Goal: Task Accomplishment & Management: Use online tool/utility

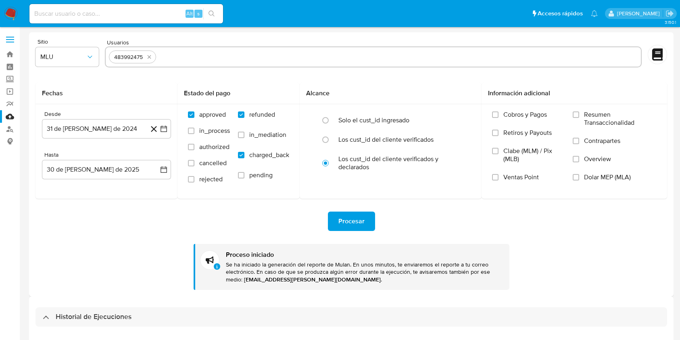
select select "10"
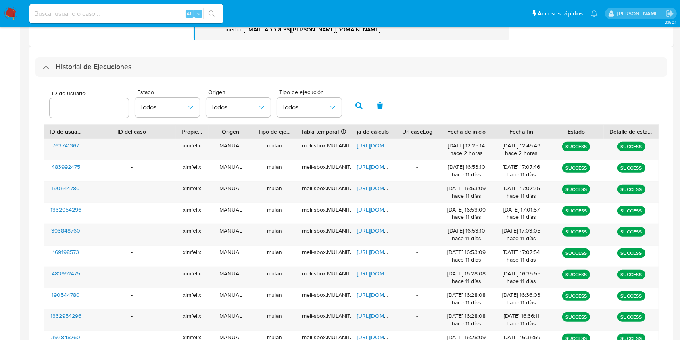
click at [429, 104] on div "ID de usuario Estado Todos Origen Todos Tipo de ejecución Todos" at bounding box center [352, 105] width 616 height 40
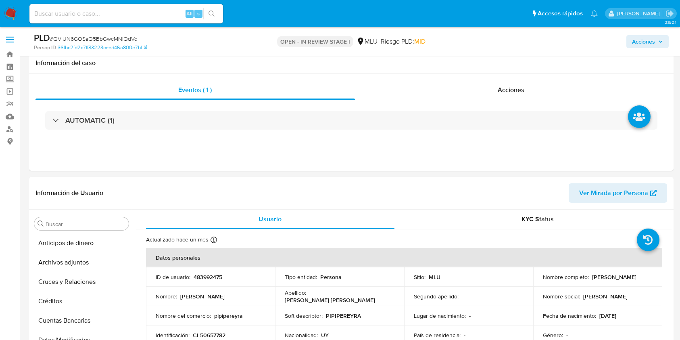
select select "10"
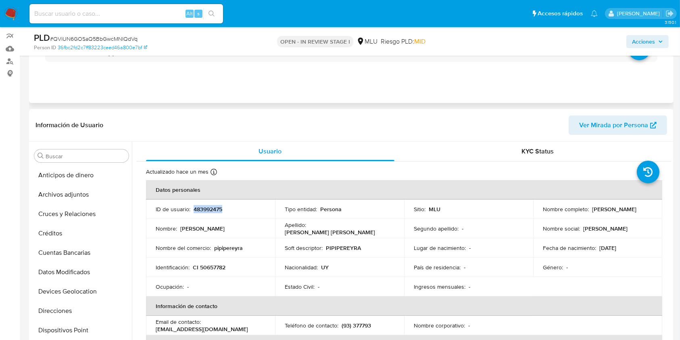
scroll to position [341, 0]
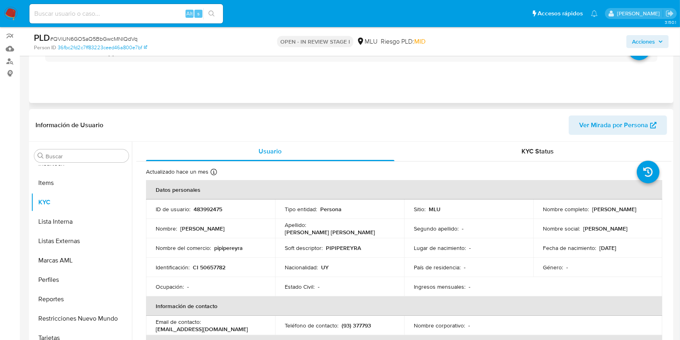
click at [238, 89] on div "Eventos ( 1 ) Acciones AUTOMATIC (1)" at bounding box center [351, 54] width 645 height 97
click at [344, 137] on div "Información de Usuario Ver Mirada por Persona" at bounding box center [351, 125] width 645 height 33
click at [267, 90] on div "Eventos ( 1 ) Acciones AUTOMATIC (1)" at bounding box center [351, 54] width 645 height 97
click at [356, 101] on div "Eventos ( 1 ) Acciones AUTOMATIC (1)" at bounding box center [351, 54] width 645 height 97
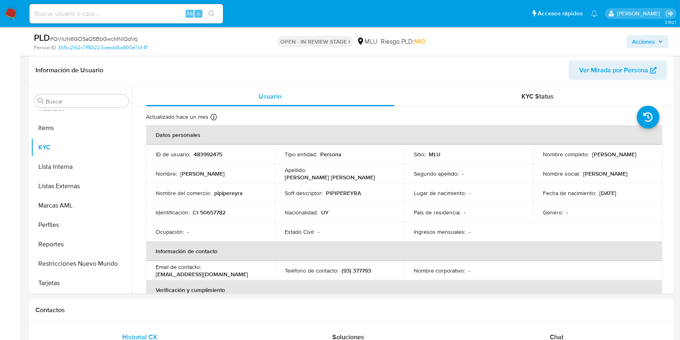
scroll to position [119, 0]
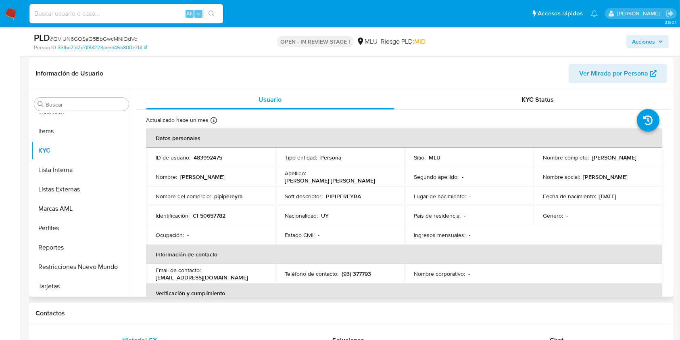
click at [202, 157] on p "483992475" at bounding box center [208, 157] width 29 height 7
copy p "483992475"
click at [94, 17] on input at bounding box center [126, 13] width 194 height 10
paste input "FrUnYblEJXC98ivmuQku6eez"
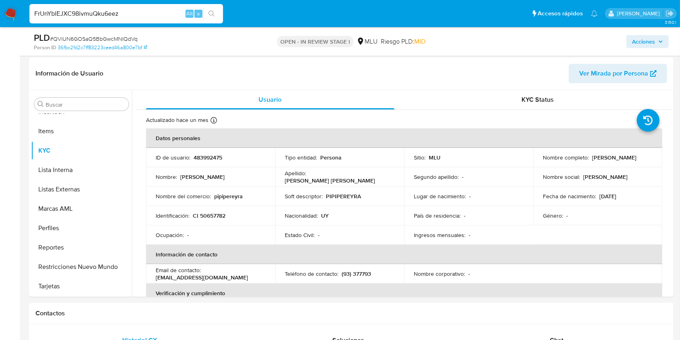
type input "FrUnYblEJXC98ivmuQku6eez"
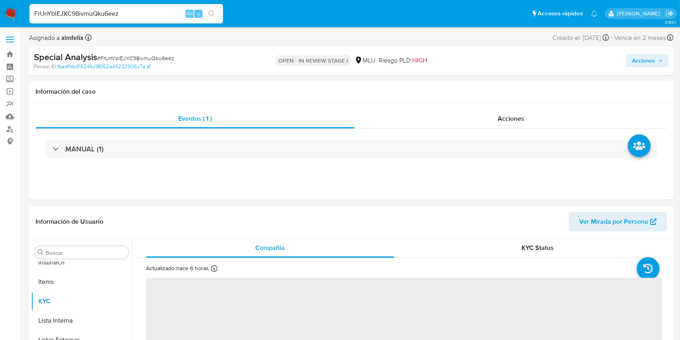
scroll to position [341, 0]
select select "10"
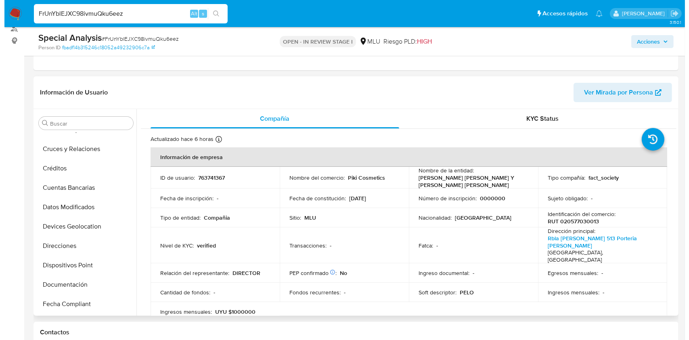
scroll to position [0, 0]
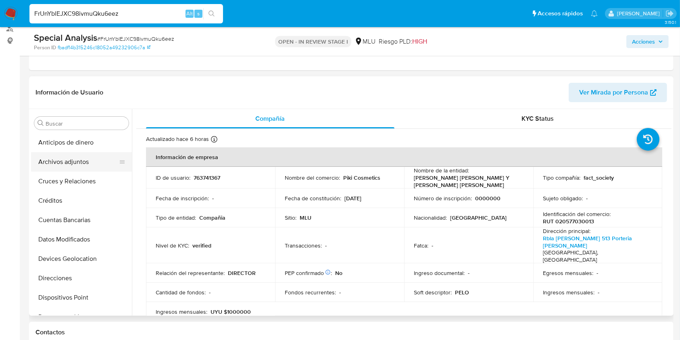
click at [83, 157] on button "Archivos adjuntos" at bounding box center [78, 161] width 94 height 19
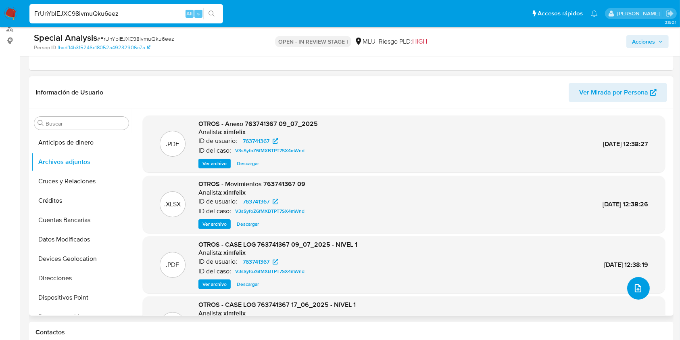
click at [639, 283] on span "upload-file" at bounding box center [638, 288] width 10 height 10
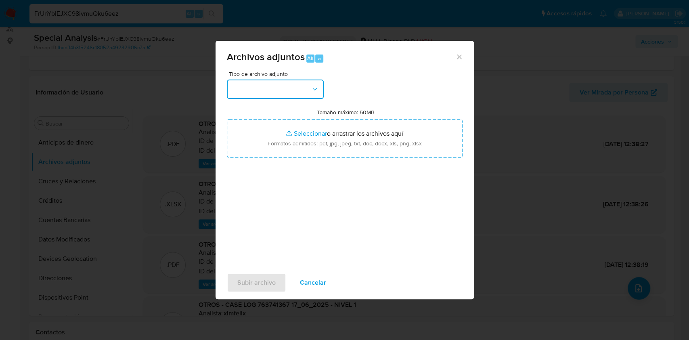
click at [259, 88] on button "button" at bounding box center [275, 88] width 97 height 19
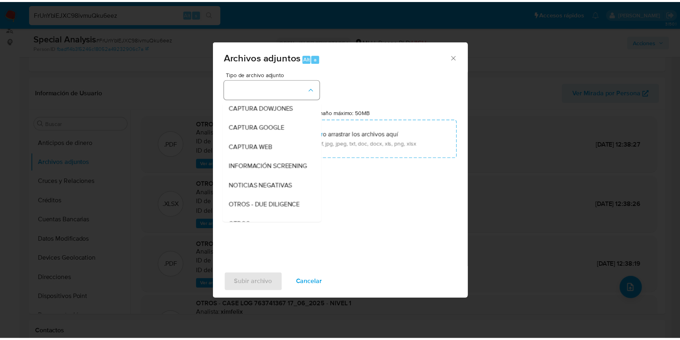
scroll to position [42, 0]
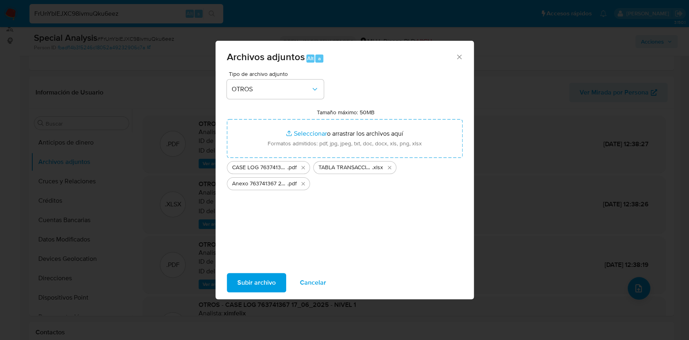
click at [262, 282] on span "Subir archivo" at bounding box center [256, 282] width 38 height 18
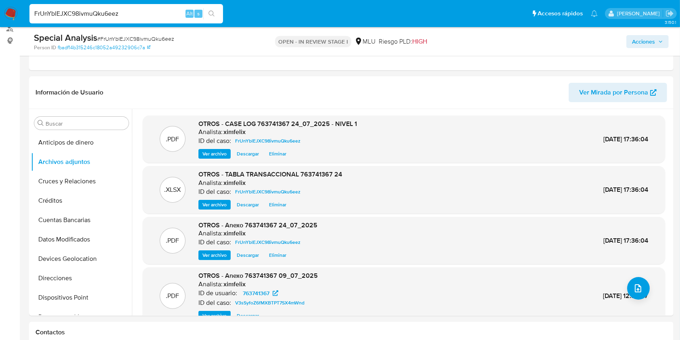
click at [652, 42] on span "Acciones" at bounding box center [643, 41] width 23 height 13
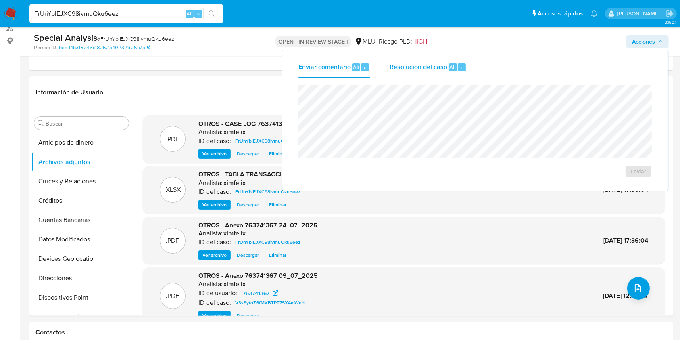
click at [461, 71] on div "Resolución del caso Alt r" at bounding box center [428, 67] width 77 height 21
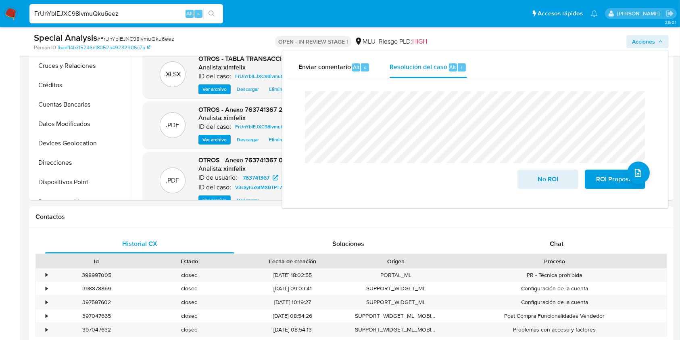
scroll to position [214, 0]
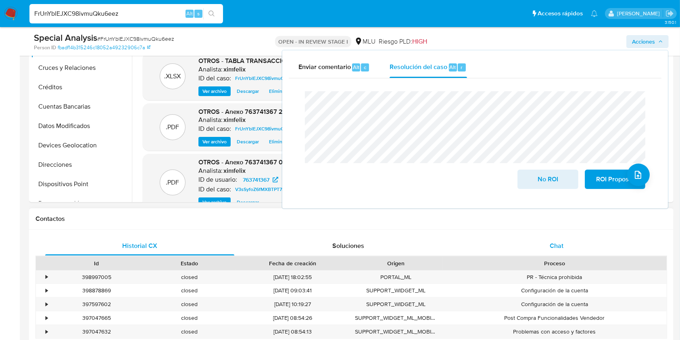
click at [539, 243] on div "Chat" at bounding box center [556, 245] width 189 height 19
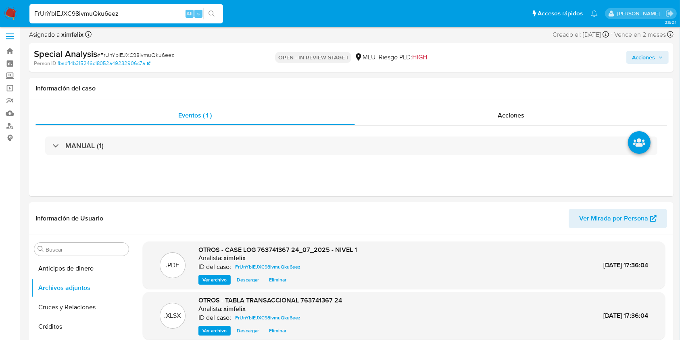
scroll to position [0, 0]
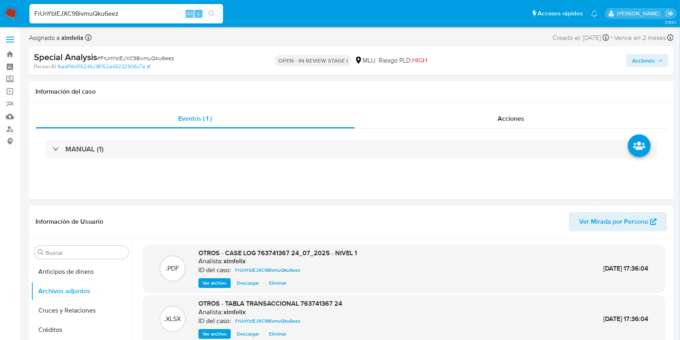
click at [639, 67] on span "Acciones" at bounding box center [643, 60] width 23 height 13
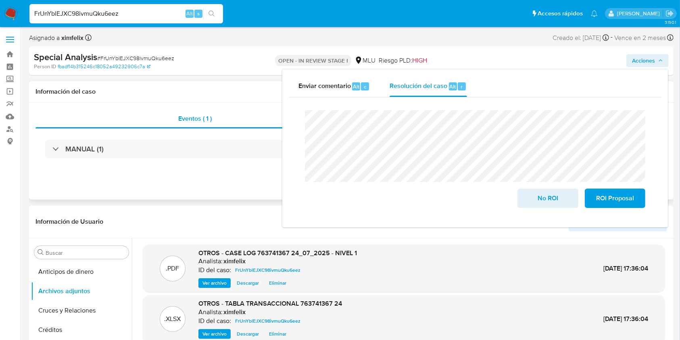
click at [244, 179] on div "Eventos ( 1 ) Acciones MANUAL (1)" at bounding box center [351, 150] width 645 height 97
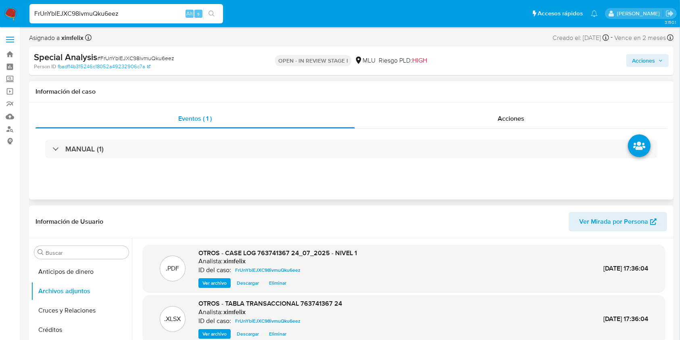
click at [308, 179] on div "Eventos ( 1 ) Acciones MANUAL (1)" at bounding box center [351, 150] width 645 height 97
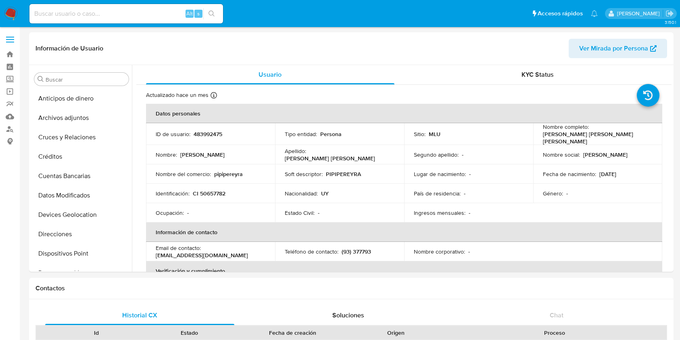
select select "10"
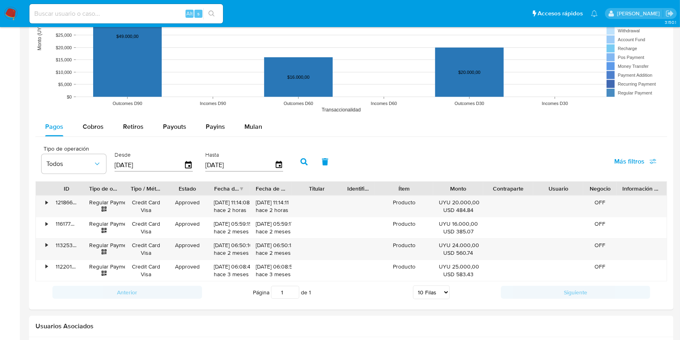
scroll to position [625, 0]
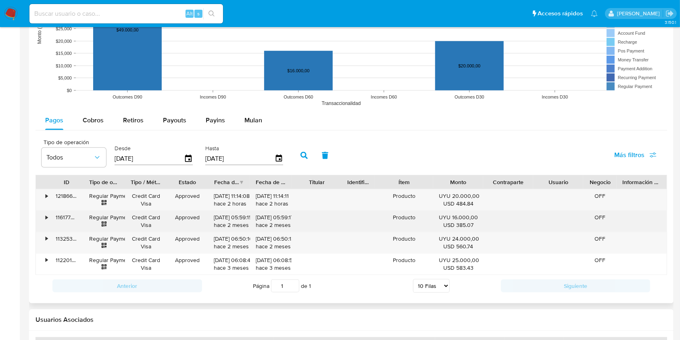
click at [47, 218] on div "•" at bounding box center [47, 217] width 2 height 8
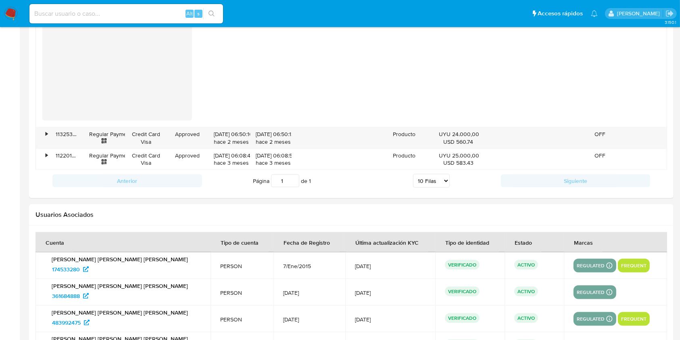
scroll to position [1014, 0]
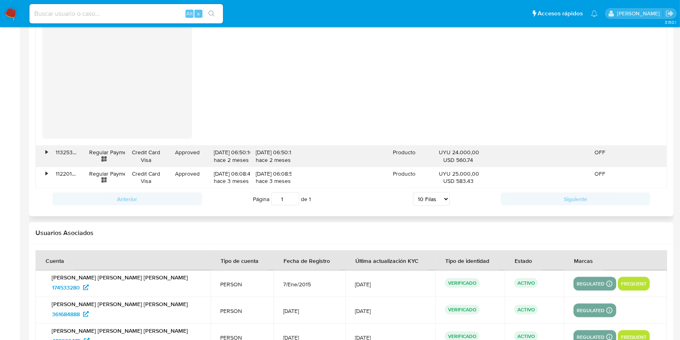
click at [40, 154] on div "•" at bounding box center [43, 156] width 14 height 21
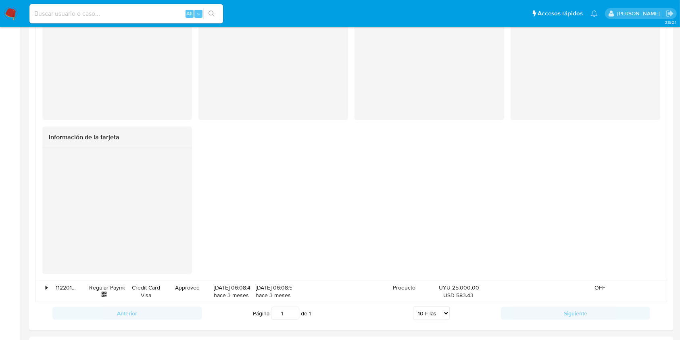
scroll to position [1220, 0]
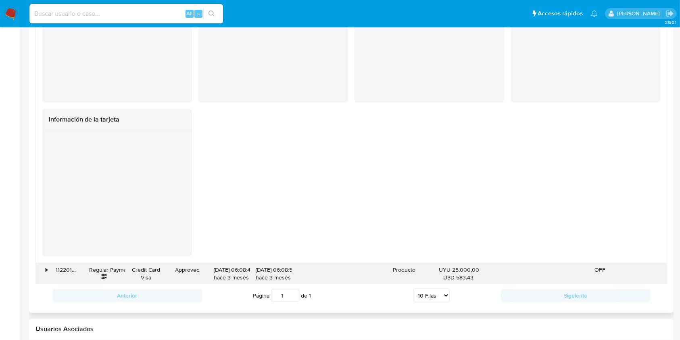
click at [44, 275] on div "•" at bounding box center [43, 273] width 14 height 21
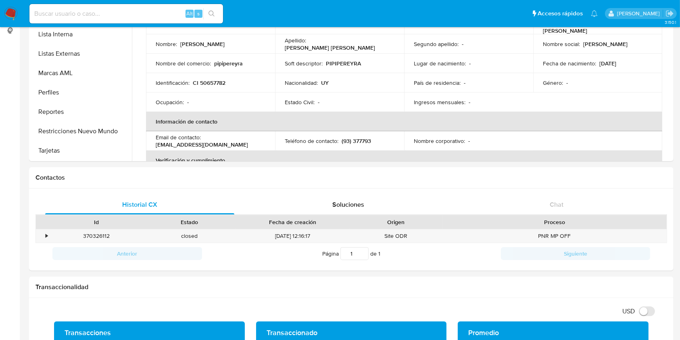
scroll to position [18, 0]
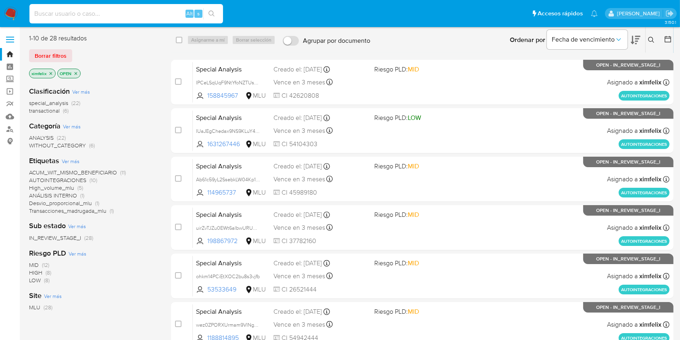
click at [125, 12] on input at bounding box center [126, 13] width 194 height 10
paste input "483992475"
type input "483992475"
click at [152, 11] on input at bounding box center [126, 13] width 194 height 10
paste input "483992475"
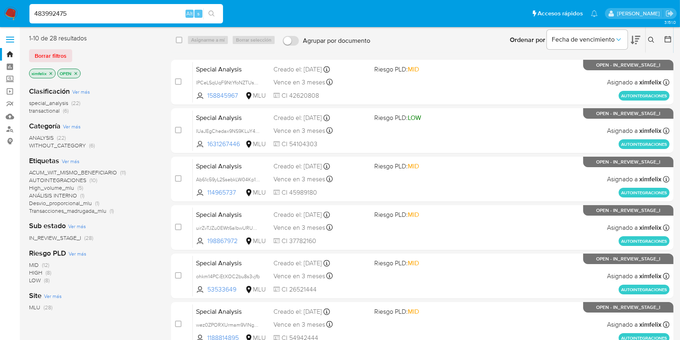
type input "483992475"
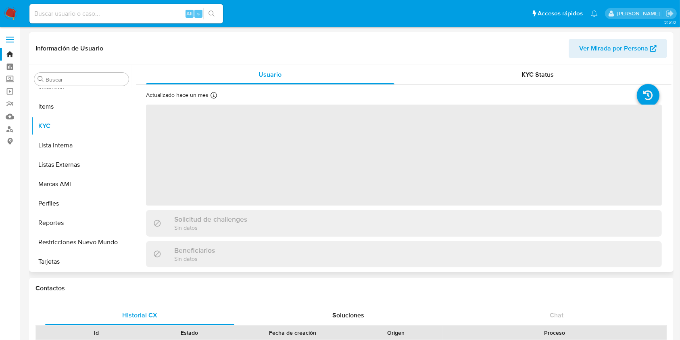
scroll to position [341, 0]
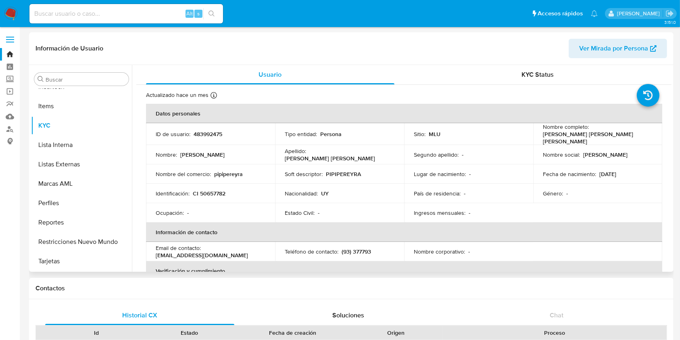
select select "10"
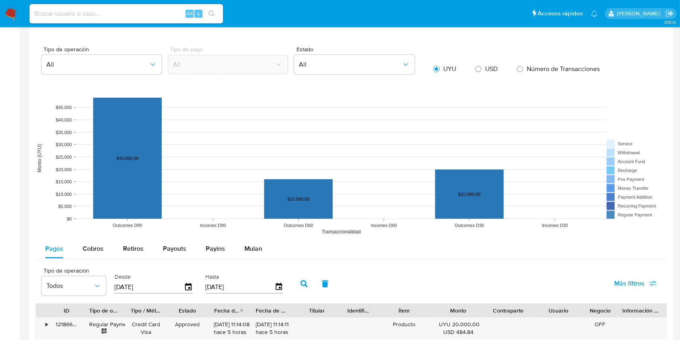
scroll to position [507, 0]
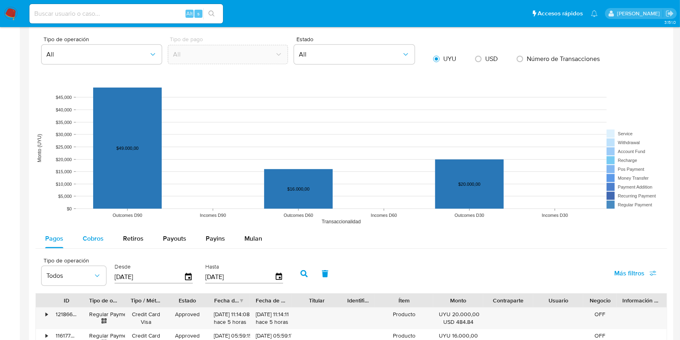
click at [89, 243] on div "Cobros" at bounding box center [93, 238] width 21 height 19
select select "10"
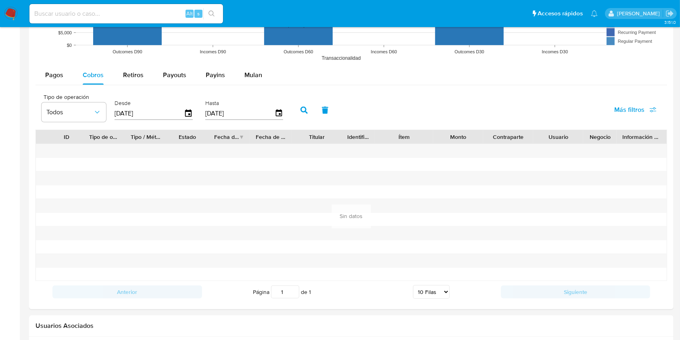
scroll to position [681, 0]
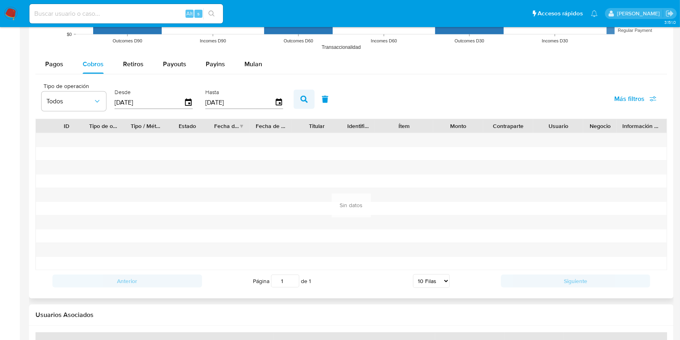
click at [297, 102] on button "button" at bounding box center [304, 99] width 21 height 19
click at [190, 102] on icon "button" at bounding box center [189, 103] width 14 height 14
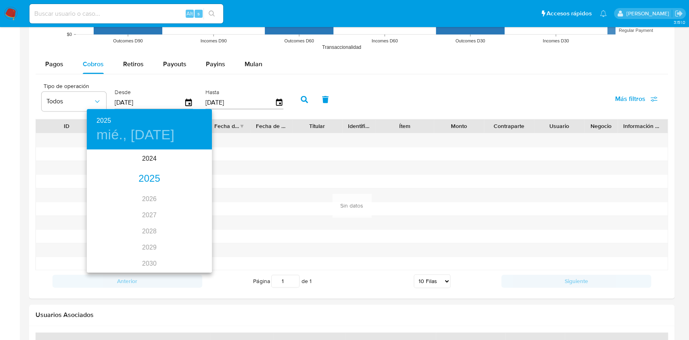
click at [144, 176] on div "2025" at bounding box center [149, 179] width 125 height 16
click at [102, 171] on div "ene." at bounding box center [108, 165] width 42 height 30
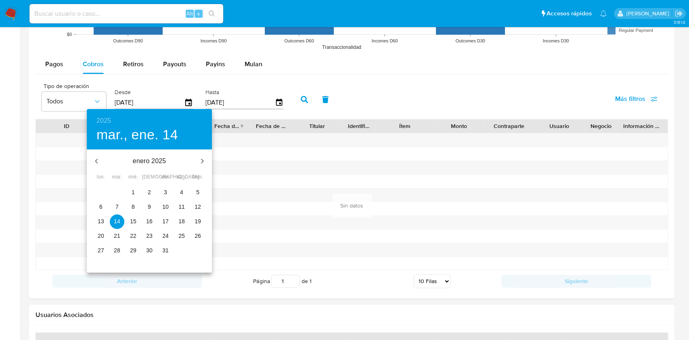
click at [136, 193] on span "1" at bounding box center [133, 192] width 15 height 8
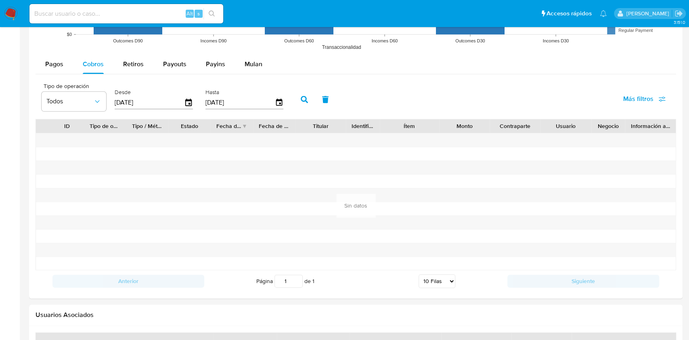
type input "[DATE]"
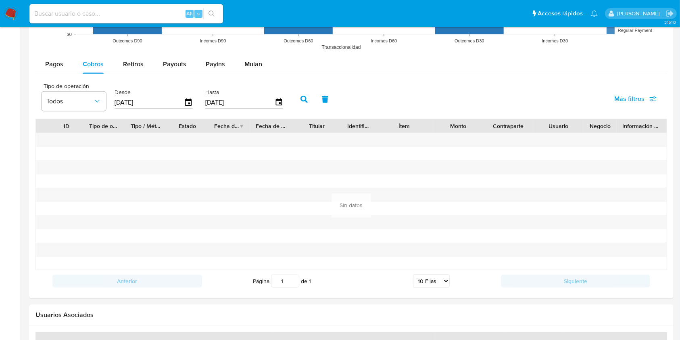
click at [303, 96] on icon "button" at bounding box center [304, 99] width 7 height 7
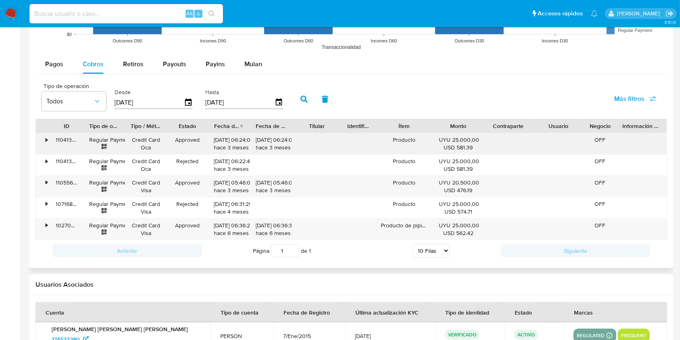
click at [46, 137] on div "•" at bounding box center [47, 140] width 2 height 8
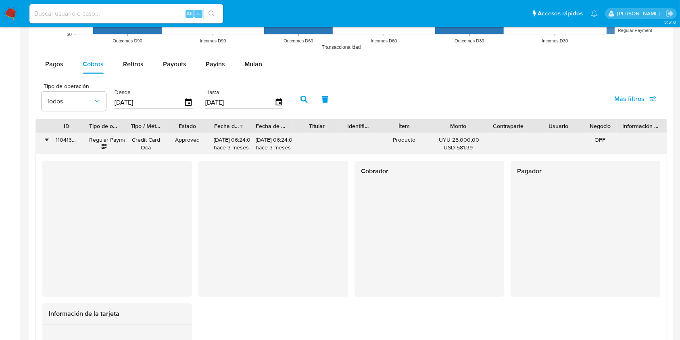
click at [46, 137] on div "•" at bounding box center [47, 140] width 2 height 8
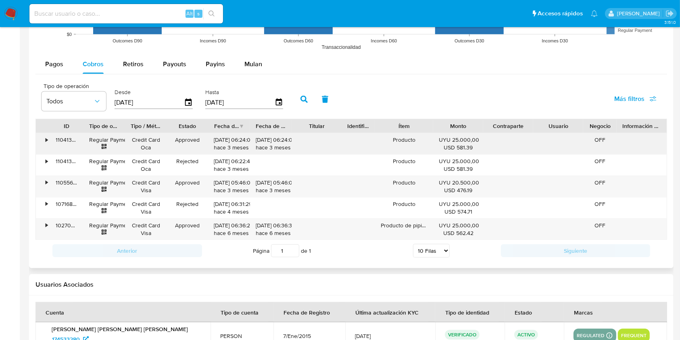
click at [46, 137] on div "•" at bounding box center [47, 140] width 2 height 8
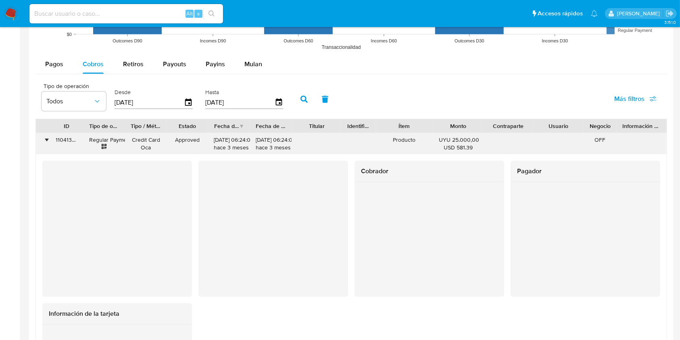
click at [46, 137] on div "•" at bounding box center [47, 140] width 2 height 8
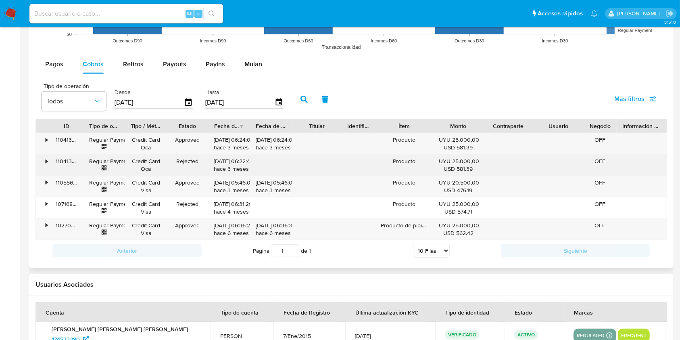
click at [48, 162] on div "•" at bounding box center [43, 164] width 14 height 21
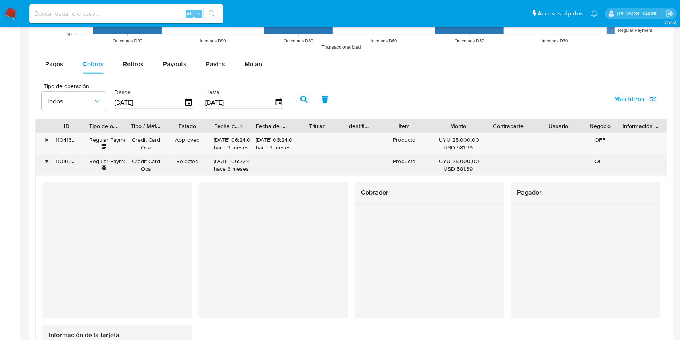
click at [48, 162] on div "•" at bounding box center [43, 164] width 14 height 21
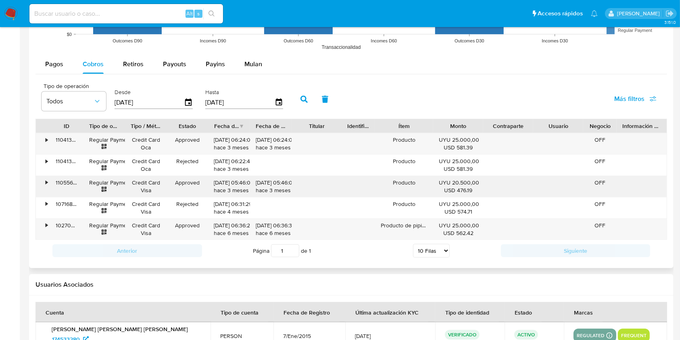
click at [49, 184] on div "•" at bounding box center [43, 186] width 14 height 21
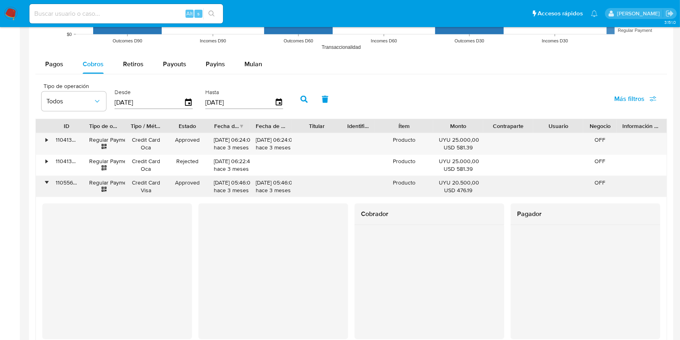
click at [49, 184] on div "•" at bounding box center [43, 186] width 14 height 21
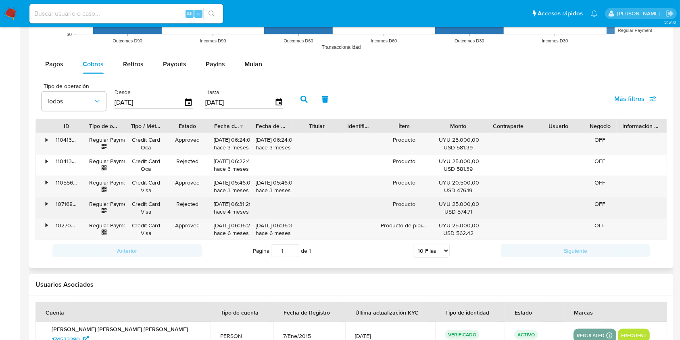
click at [42, 209] on div "•" at bounding box center [43, 207] width 14 height 21
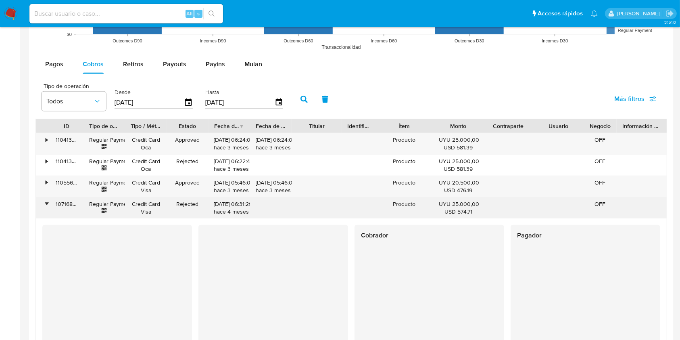
click at [42, 209] on div "•" at bounding box center [43, 207] width 14 height 21
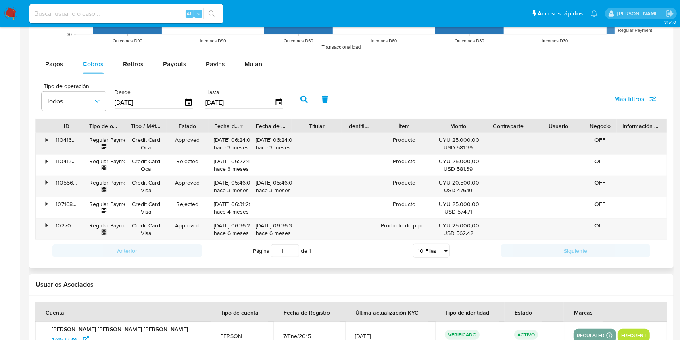
click at [48, 142] on div "•" at bounding box center [43, 143] width 14 height 21
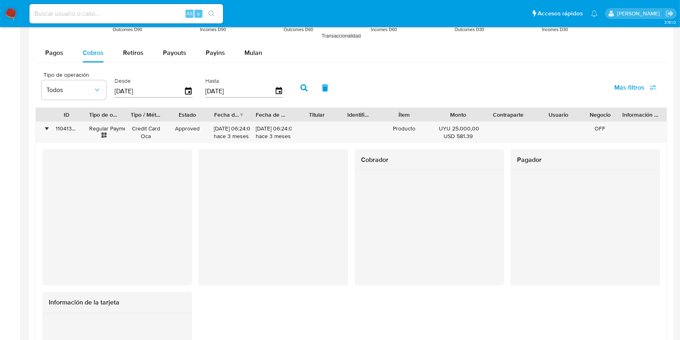
scroll to position [697, 0]
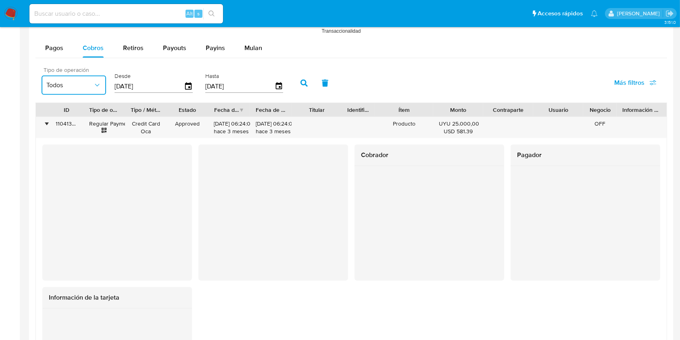
click at [94, 81] on icon "button" at bounding box center [97, 85] width 8 height 8
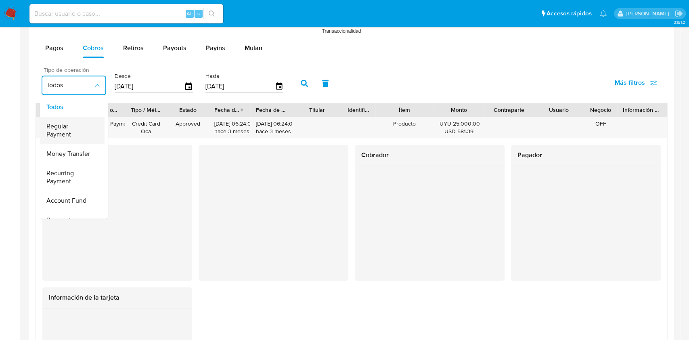
click at [73, 133] on span "Regular Payment" at bounding box center [69, 130] width 47 height 16
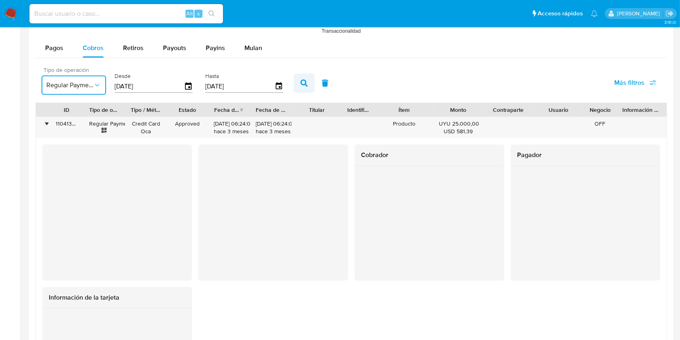
click at [307, 79] on icon "button" at bounding box center [304, 82] width 7 height 7
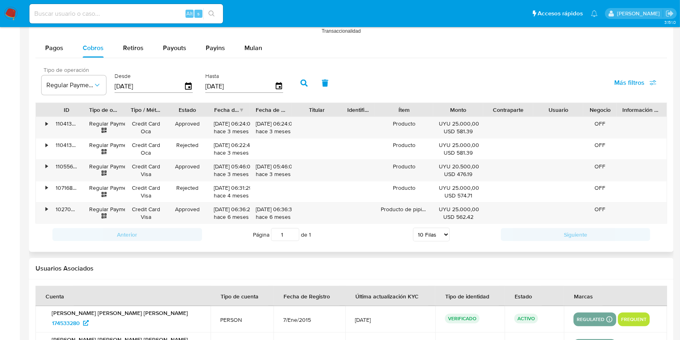
click at [135, 15] on input at bounding box center [126, 13] width 194 height 10
paste input "483992475"
type input "483992475"
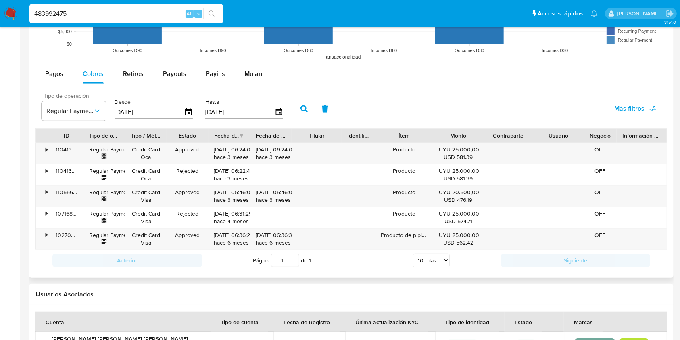
scroll to position [676, 0]
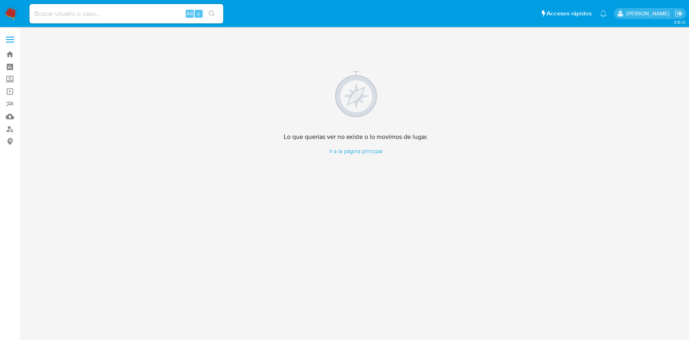
click at [16, 12] on img at bounding box center [11, 14] width 14 height 14
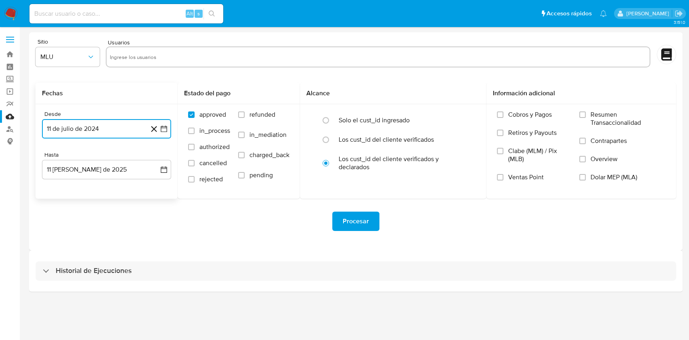
click at [91, 127] on button "11 de julio de 2024" at bounding box center [106, 128] width 129 height 19
click at [155, 159] on icon "Mes siguiente" at bounding box center [157, 158] width 10 height 10
click at [154, 203] on button "11" at bounding box center [154, 203] width 13 height 13
click at [115, 180] on div "Desde 11 de agosto de 2024 11-08-2024 Hasta 11 de agosto de 2025 11-08-2025" at bounding box center [106, 151] width 142 height 94
click at [115, 179] on div "Desde 11 de agosto de 2024 11-08-2024 Hasta 11 de agosto de 2025 11-08-2025" at bounding box center [106, 151] width 142 height 94
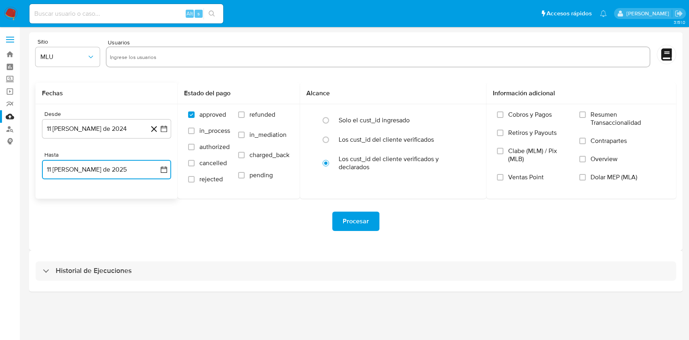
click at [126, 171] on button "11 de agosto de 2025" at bounding box center [106, 169] width 129 height 19
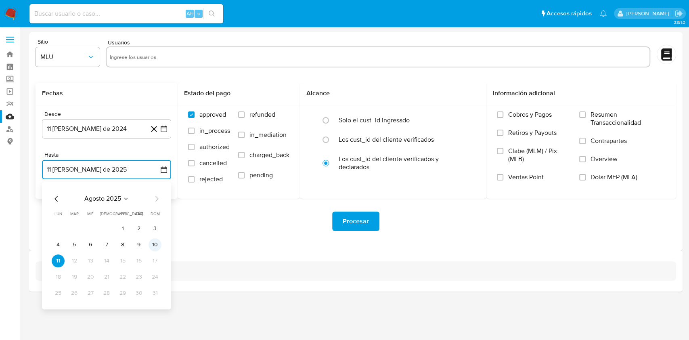
click at [155, 243] on button "10" at bounding box center [154, 244] width 13 height 13
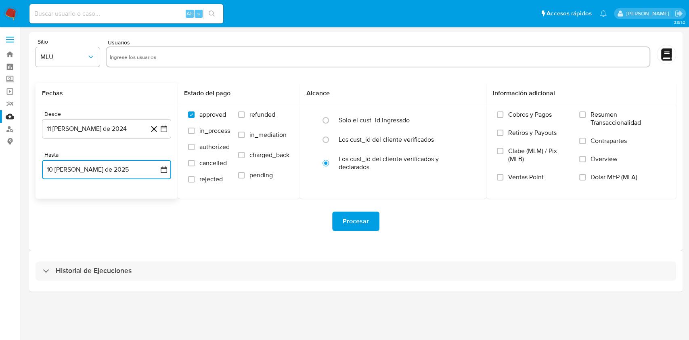
click at [130, 60] on input "text" at bounding box center [378, 56] width 536 height 13
type input "65069435"
type input "389469334"
type input "747437617"
type input "1188814895"
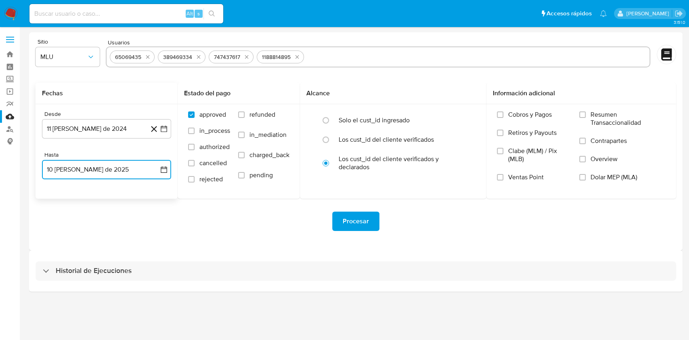
type input "53533649"
click at [260, 112] on span "refunded" at bounding box center [262, 115] width 26 height 8
click at [244, 112] on input "refunded" at bounding box center [241, 114] width 6 height 6
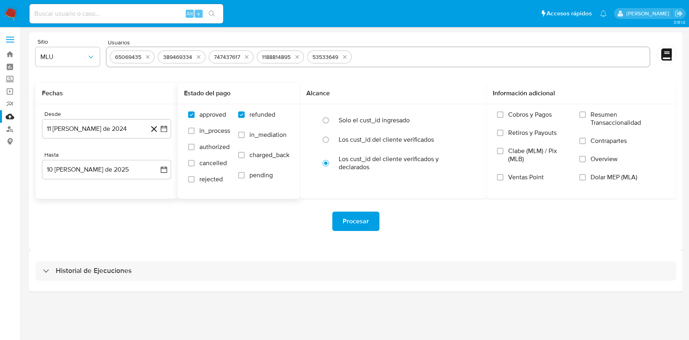
checkbox input "true"
click at [259, 160] on label "charged_back" at bounding box center [263, 161] width 51 height 20
click at [244, 158] on input "charged_back" at bounding box center [241, 155] width 6 height 6
checkbox input "true"
click at [349, 224] on span "Procesar" at bounding box center [355, 221] width 26 height 18
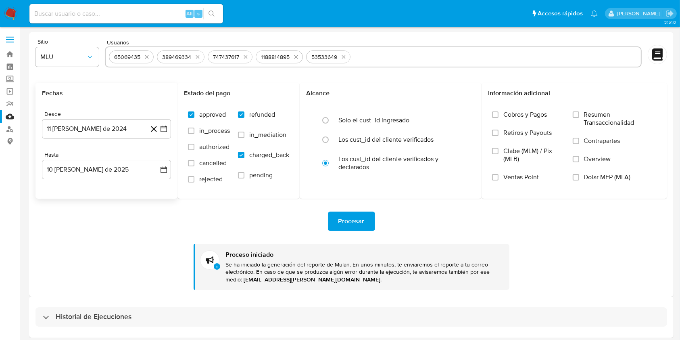
scroll to position [3, 0]
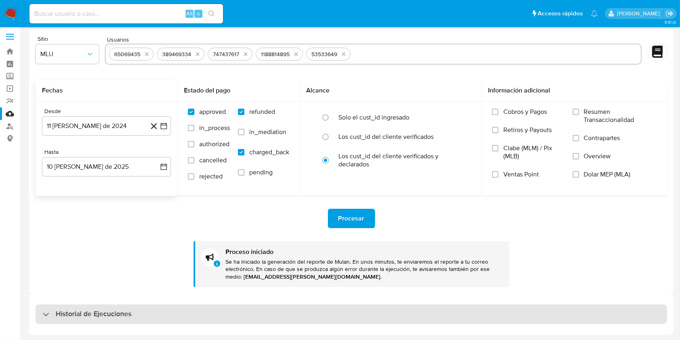
click at [480, 308] on div "Historial de Ejecuciones" at bounding box center [351, 313] width 632 height 19
select select "10"
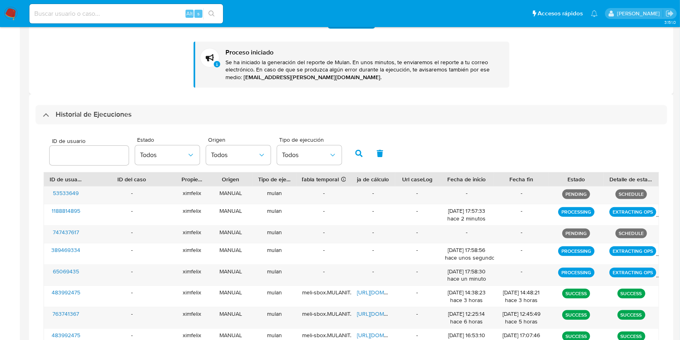
scroll to position [205, 0]
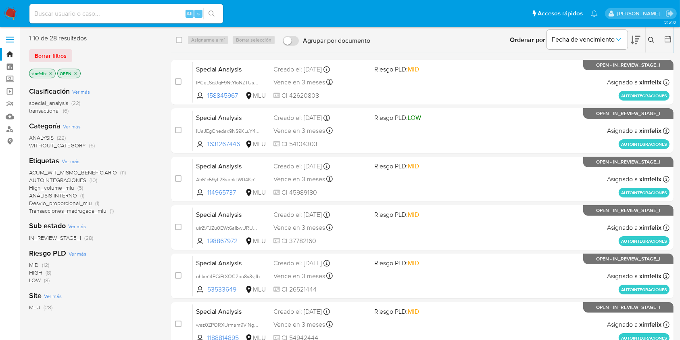
click at [632, 34] on button at bounding box center [636, 39] width 10 height 25
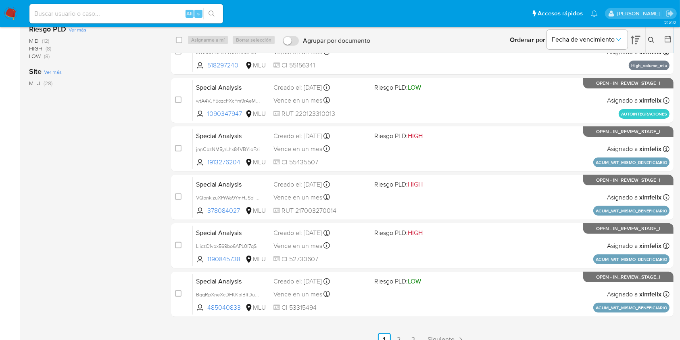
scroll to position [235, 0]
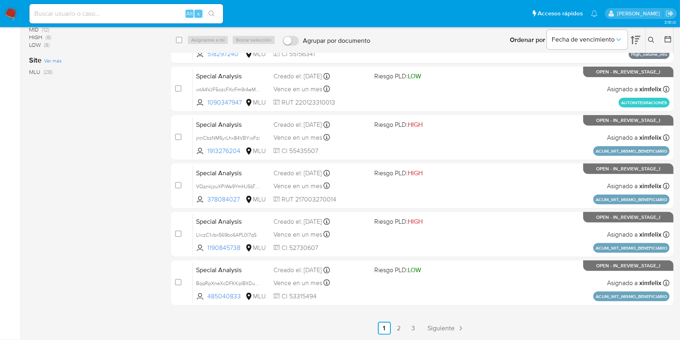
click at [394, 336] on main "3.151.0" at bounding box center [340, 52] width 680 height 575
click at [396, 328] on link "2" at bounding box center [398, 327] width 13 height 13
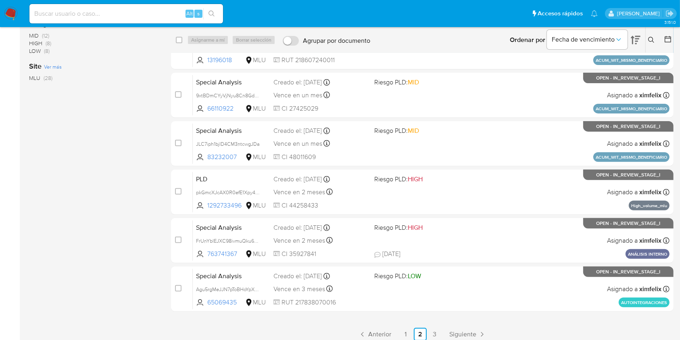
scroll to position [235, 0]
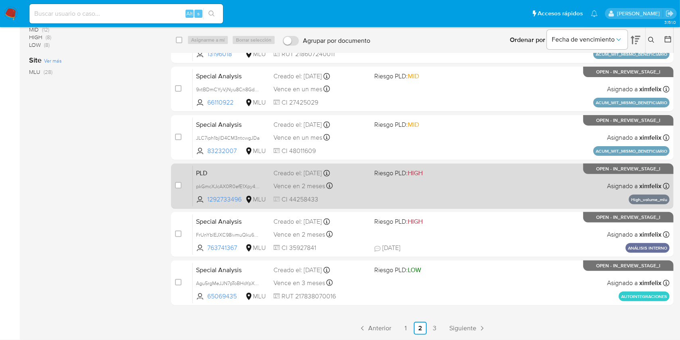
click at [414, 188] on div "PLD pkGmcXJcAX0R0efE1Xpy48vj 1292733496 MLU Riesgo PLD: HIGH Creado el: [DATE] …" at bounding box center [431, 185] width 477 height 41
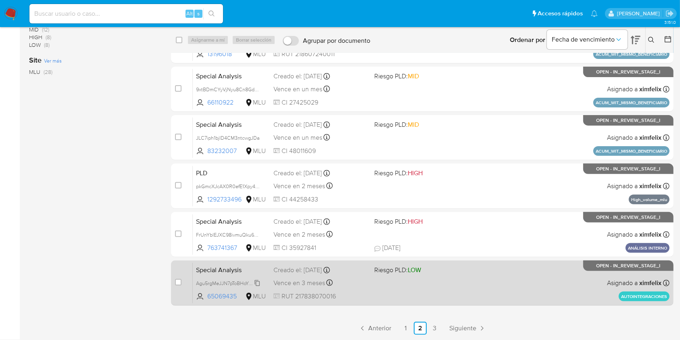
click at [257, 283] on span "Agu5rgMeJJN7pToBHoYpX55t" at bounding box center [229, 282] width 66 height 9
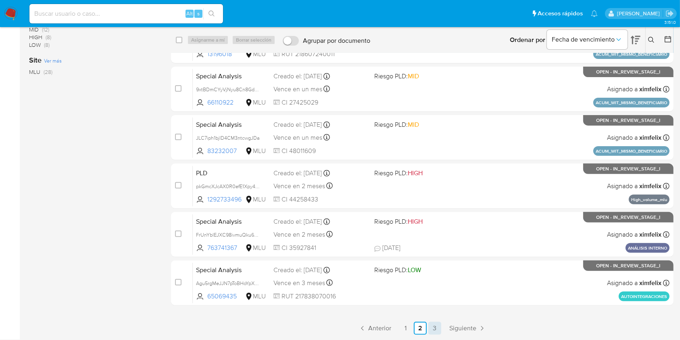
click at [431, 326] on link "3" at bounding box center [434, 327] width 13 height 13
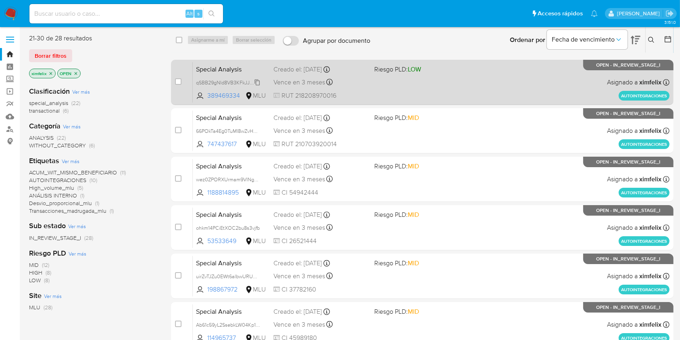
click at [255, 81] on span "qSBB29gNId8VB3KFkJJaal2G" at bounding box center [229, 81] width 67 height 9
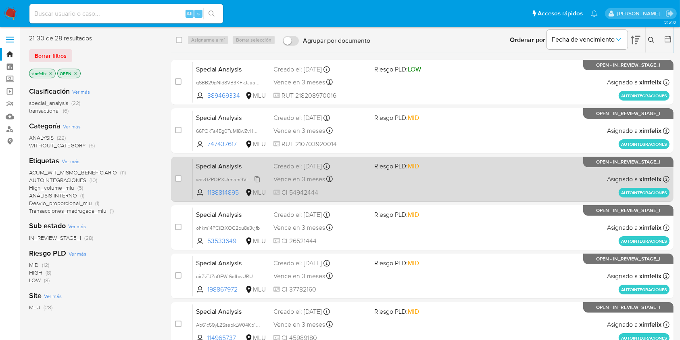
click at [258, 179] on span "wez0ZPORXUrmam9VINg0mrKh" at bounding box center [232, 178] width 73 height 9
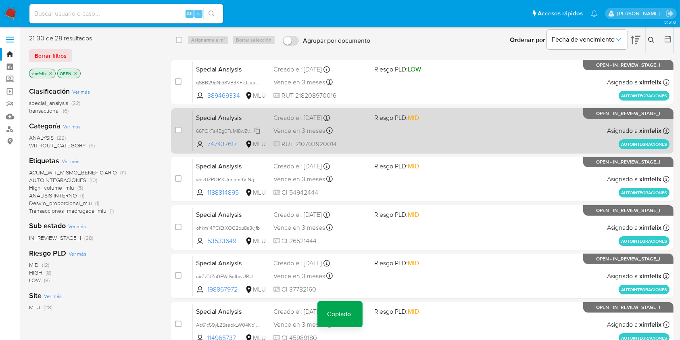
click at [260, 131] on span "66POkTa4Eg0TuMI8wZvHDYZX" at bounding box center [231, 130] width 70 height 9
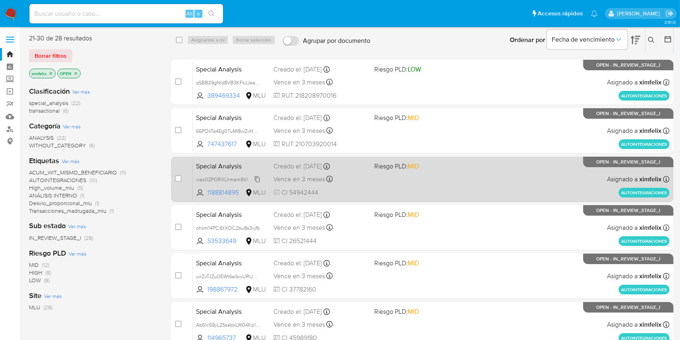
click at [256, 179] on span "wez0ZPORXUrmam9VINg0mrKh" at bounding box center [232, 178] width 73 height 9
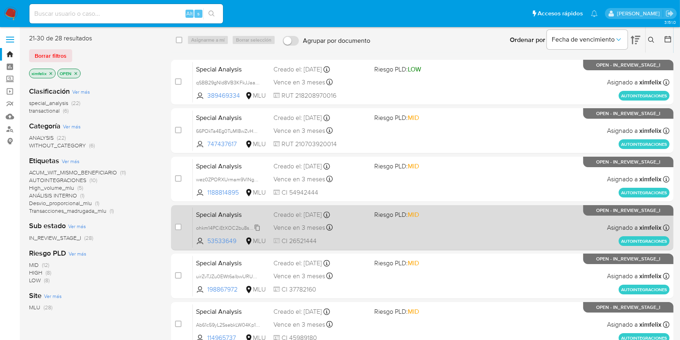
click at [257, 227] on span "ohkm14PCiEtXOC2bu8s3vjfb" at bounding box center [228, 227] width 64 height 9
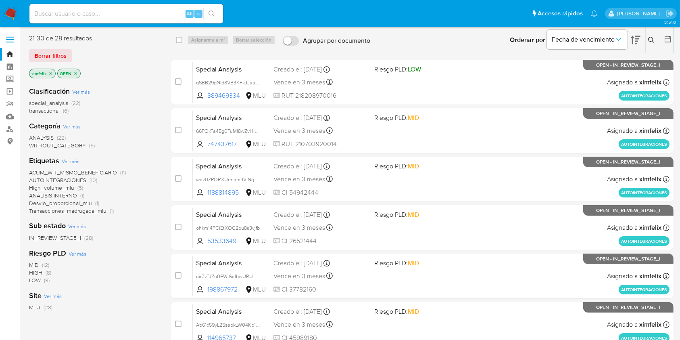
click at [113, 5] on div "Alt s" at bounding box center [126, 13] width 194 height 19
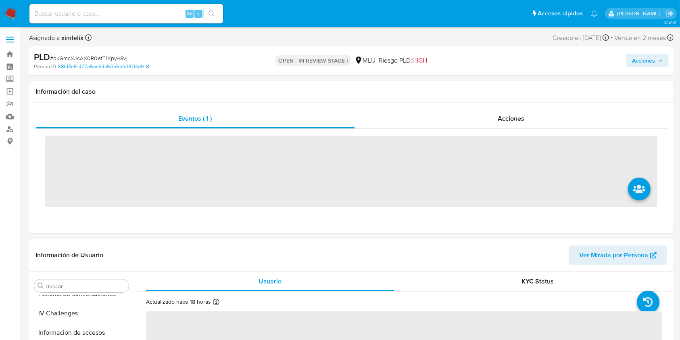
scroll to position [341, 0]
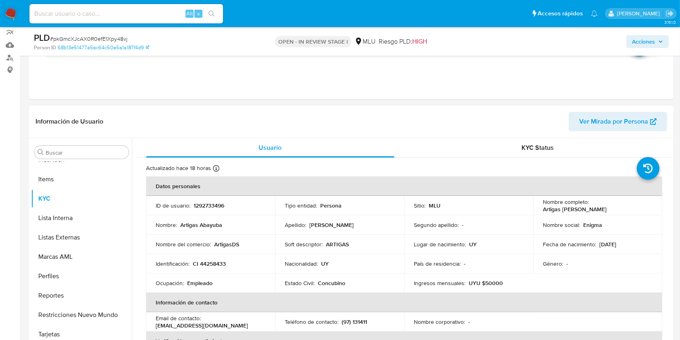
select select "10"
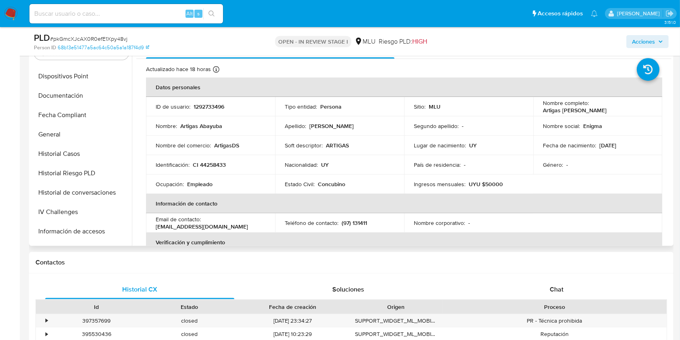
scroll to position [148, 0]
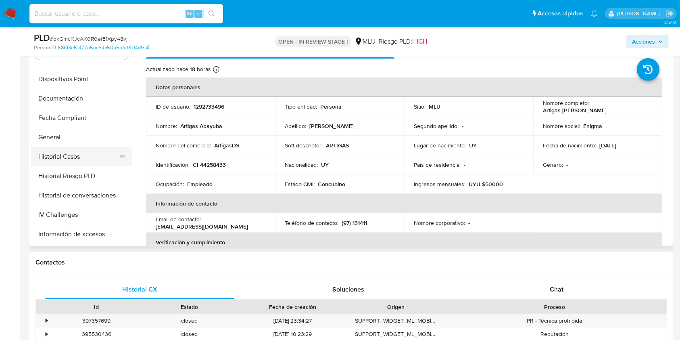
click at [60, 152] on button "Historial Casos" at bounding box center [78, 156] width 94 height 19
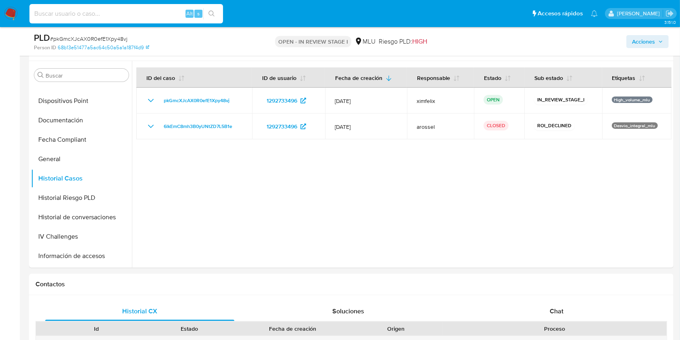
click at [75, 14] on input at bounding box center [126, 13] width 194 height 10
paste input "Agu5rgMeJJN7pToBHoYpX55t"
type input "Agu5rgMeJJN7pToBHoYpX55t"
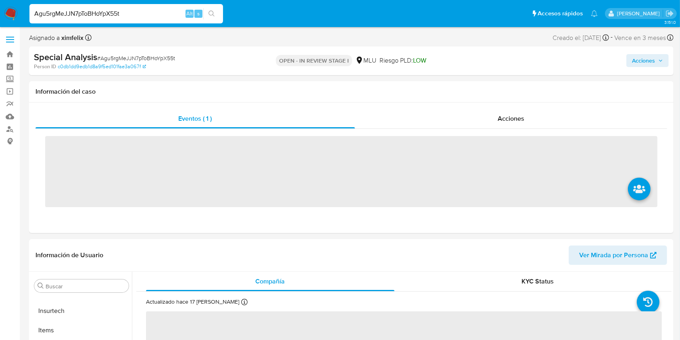
scroll to position [341, 0]
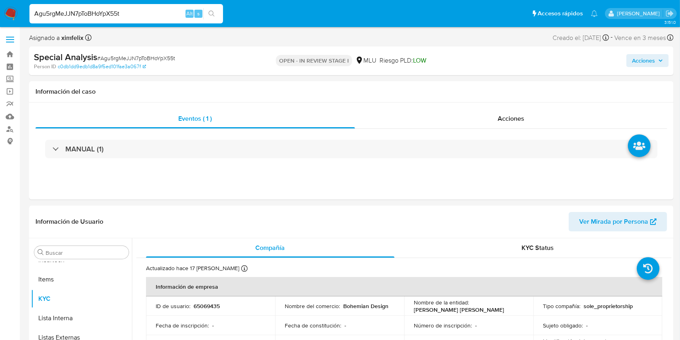
select select "10"
click at [207, 305] on p "65069435" at bounding box center [207, 305] width 26 height 7
copy p "65069435"
click at [87, 13] on input "Agu5rgMeJJN7pToBHoYpX55t" at bounding box center [126, 13] width 194 height 10
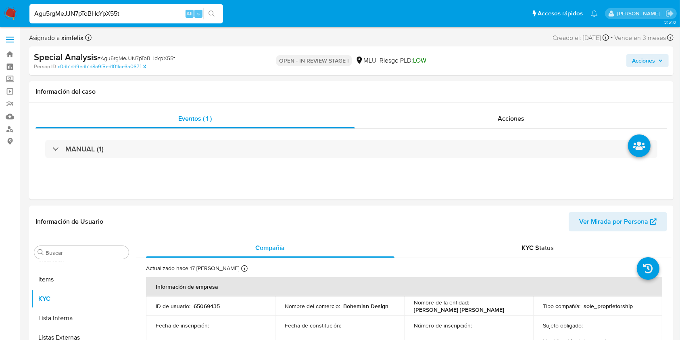
click at [87, 13] on input "Agu5rgMeJJN7pToBHoYpX55t" at bounding box center [126, 13] width 194 height 10
paste input "qSBB29gNId8VB3KFkJJaal2G"
type input "qSBB29gNId8VB3KFkJJaal2G"
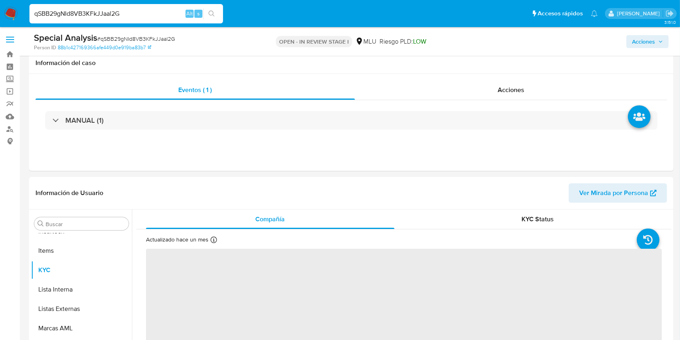
scroll to position [297, 0]
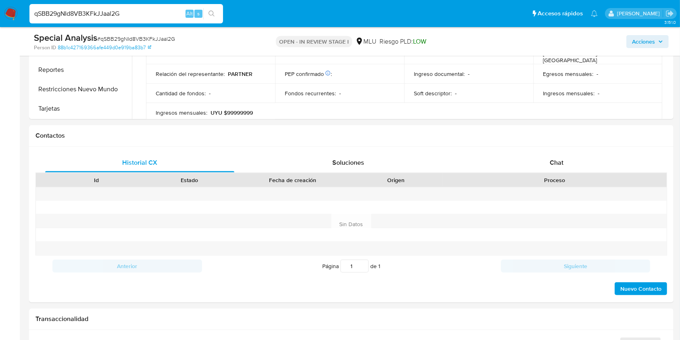
select select "10"
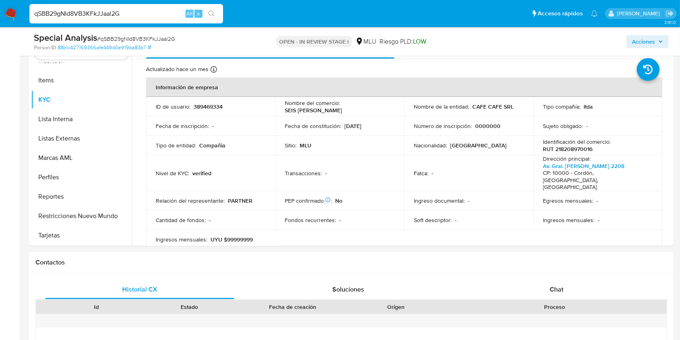
scroll to position [142, 0]
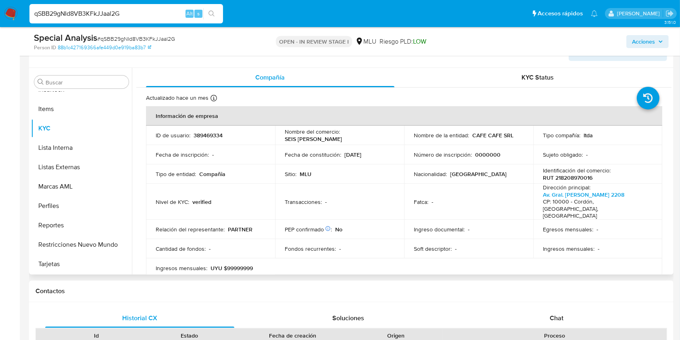
click at [204, 136] on p "389469334" at bounding box center [208, 134] width 29 height 7
copy p "389469334"
click at [94, 14] on input "qSBB29gNId8VB3KFkJJaal2G" at bounding box center [126, 13] width 194 height 10
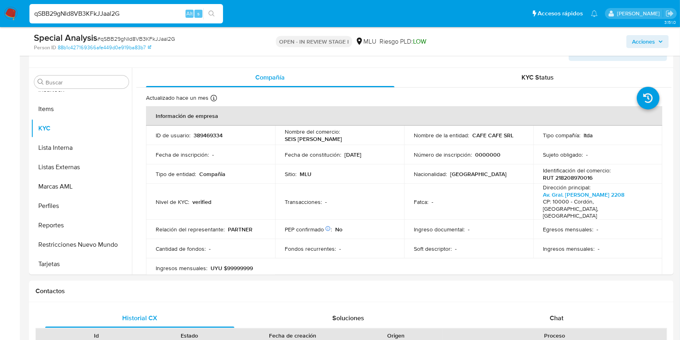
paste input "66POkTa4Eg0TuMI8wZvHDYZX"
type input "66POkTa4Eg0TuMI8wZvHDYZX"
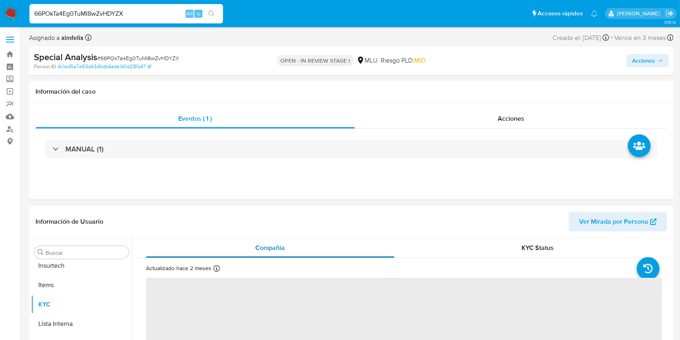
scroll to position [341, 0]
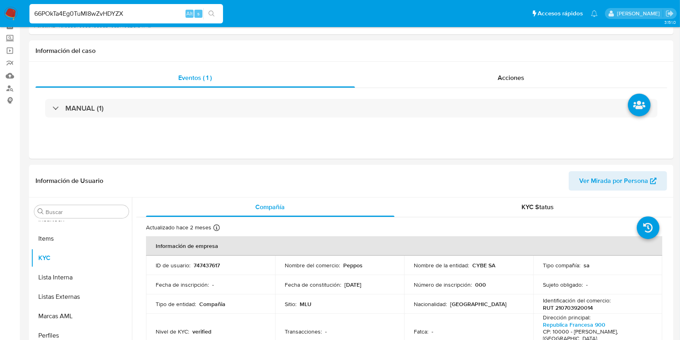
select select "10"
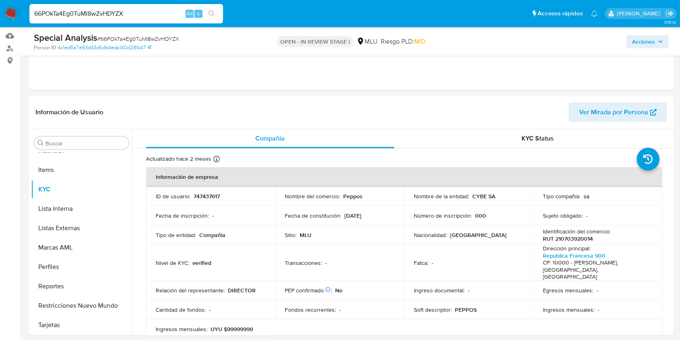
scroll to position [100, 0]
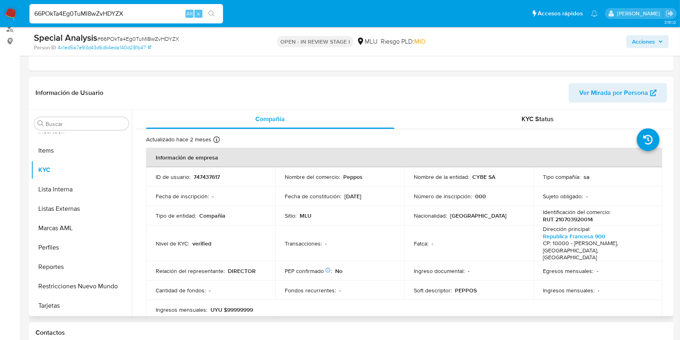
click at [205, 173] on p "747437617" at bounding box center [207, 176] width 26 height 7
copy p "747437617"
click at [96, 13] on input "66POkTa4Eg0TuMI8wZvHDYZX" at bounding box center [126, 13] width 194 height 10
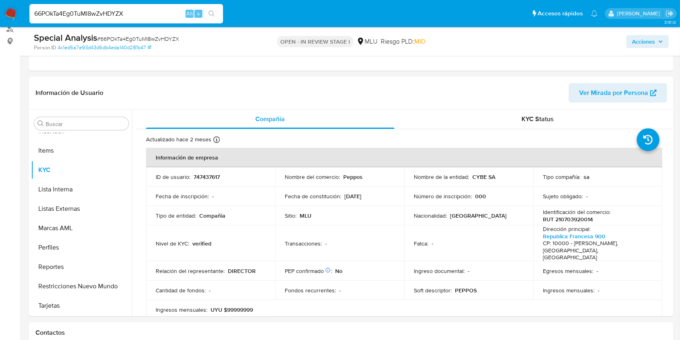
paste input "wez0ZPORXUrmam9VINg0mrKh"
type input "wez0ZPORXUrmam9VINg0mrKh"
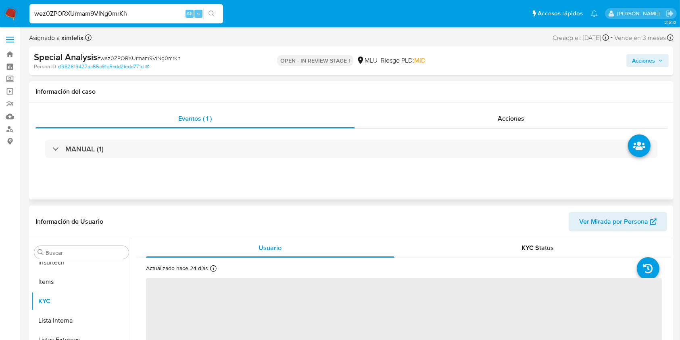
scroll to position [341, 0]
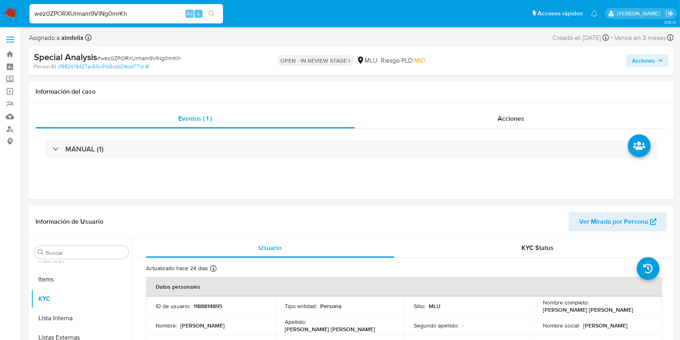
select select "10"
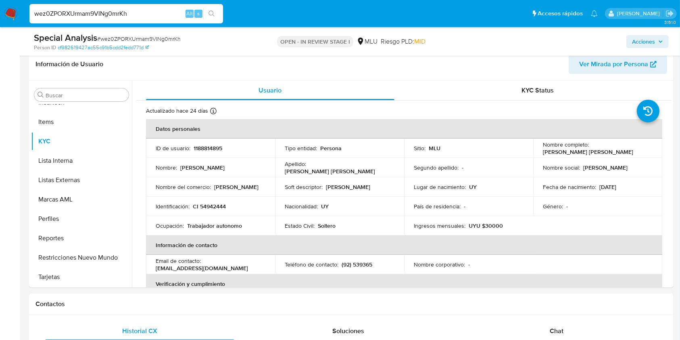
scroll to position [149, 0]
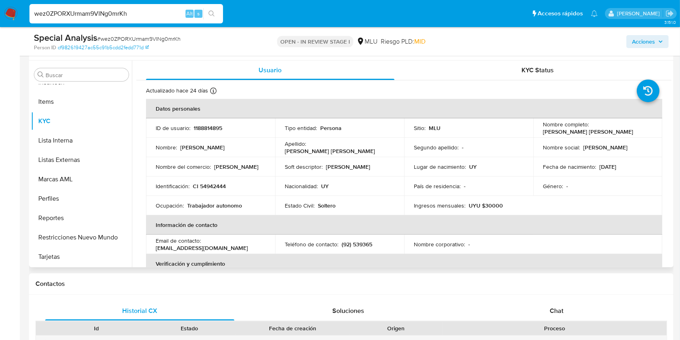
click at [213, 121] on td "ID de usuario : 1188814895" at bounding box center [210, 127] width 129 height 19
click at [210, 126] on p "1188814895" at bounding box center [208, 127] width 29 height 7
copy div "ID de usuario : 1188814895"
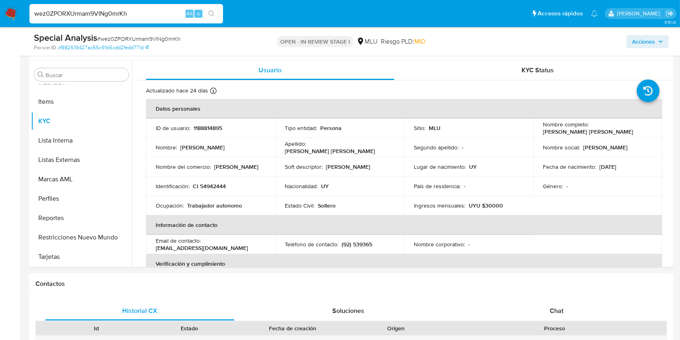
drag, startPoint x: 161, startPoint y: 15, endPoint x: 0, endPoint y: 34, distance: 162.2
paste input "ohkm14PCiEtXOC2bu8s3vjfb"
type input "ohkm14PCiEtXOC2bu8s3vjfb"
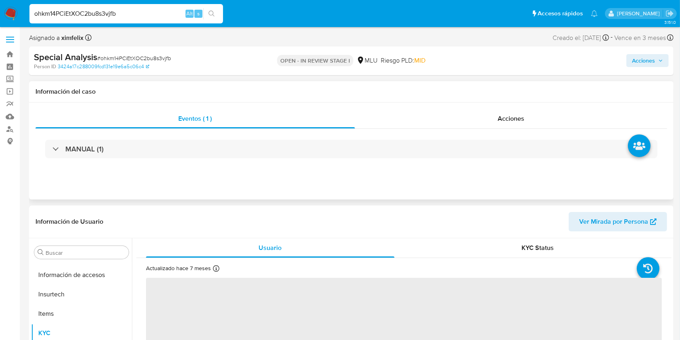
scroll to position [341, 0]
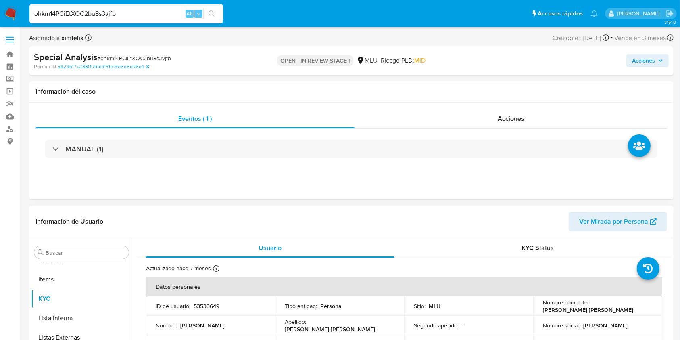
select select "10"
click at [205, 306] on p "53533649" at bounding box center [207, 305] width 26 height 7
copy p "53533649"
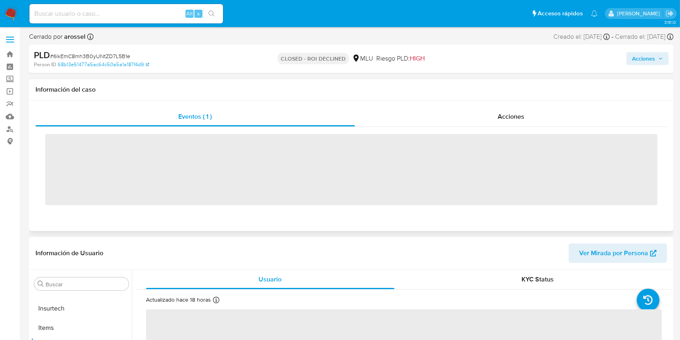
scroll to position [341, 0]
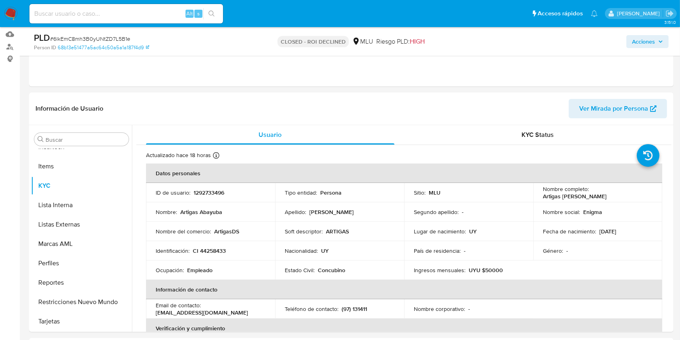
select select "10"
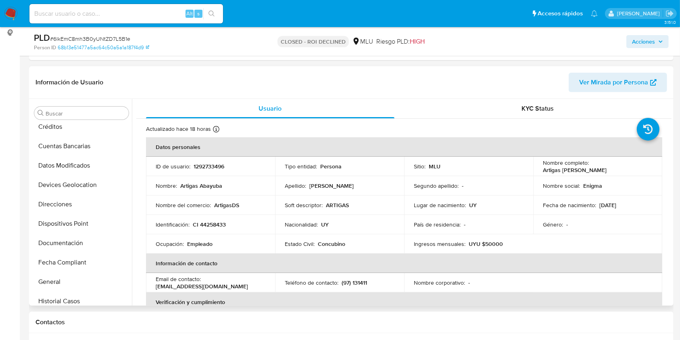
scroll to position [0, 0]
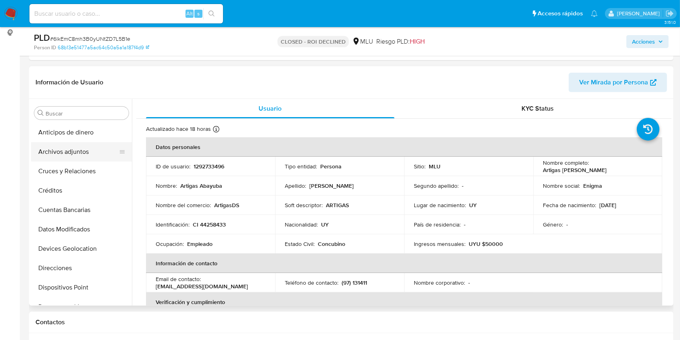
click at [58, 153] on button "Archivos adjuntos" at bounding box center [78, 151] width 94 height 19
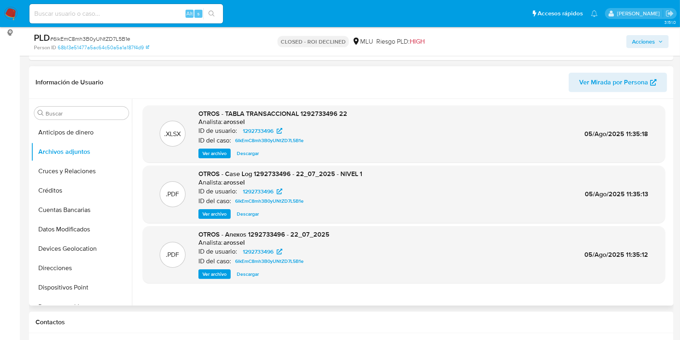
click at [208, 215] on span "Ver archivo" at bounding box center [214, 214] width 24 height 8
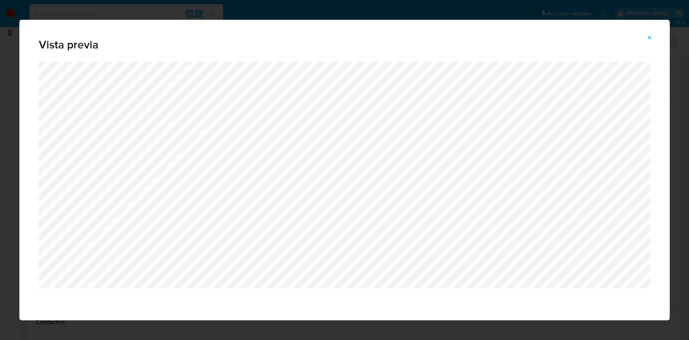
click at [653, 31] on button "Attachment preview" at bounding box center [649, 37] width 18 height 13
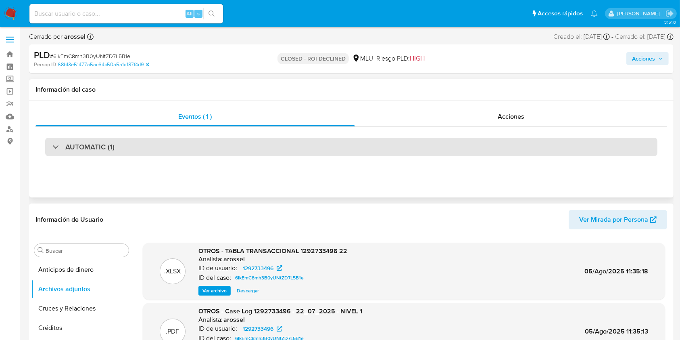
click at [500, 140] on div "AUTOMATIC (1)" at bounding box center [351, 147] width 612 height 19
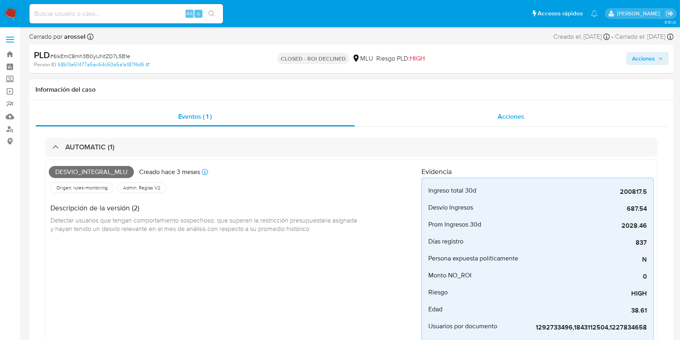
click at [520, 107] on div "Acciones" at bounding box center [511, 116] width 313 height 19
